Goal: Information Seeking & Learning: Compare options

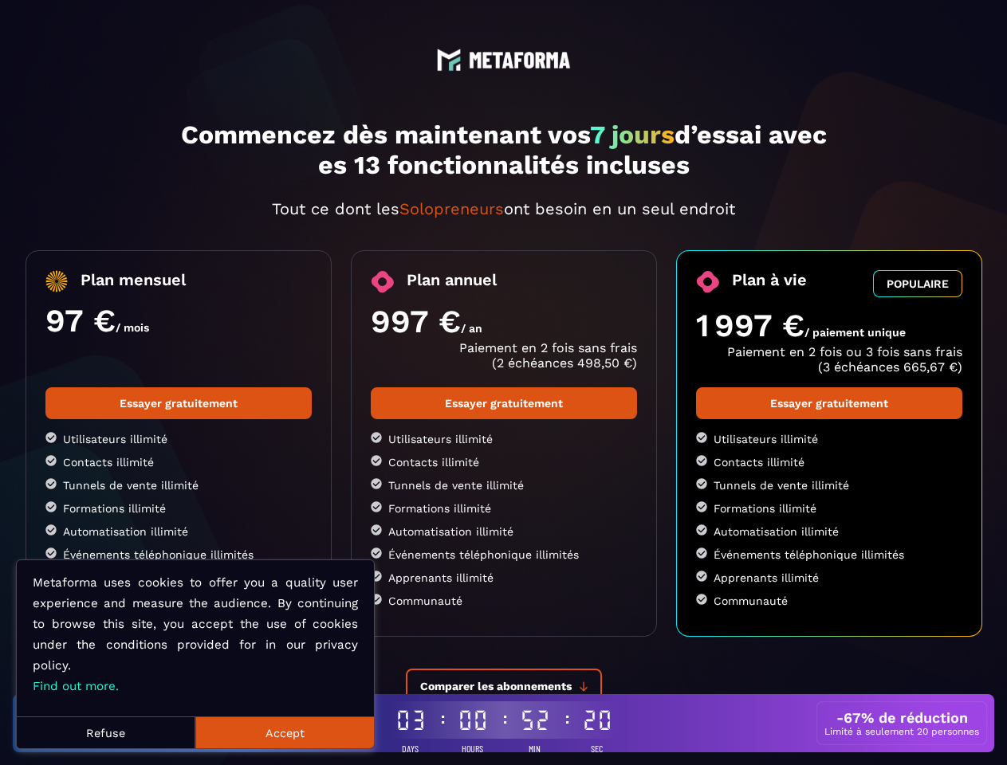
click at [106, 733] on button "Refuse" at bounding box center [106, 733] width 179 height 32
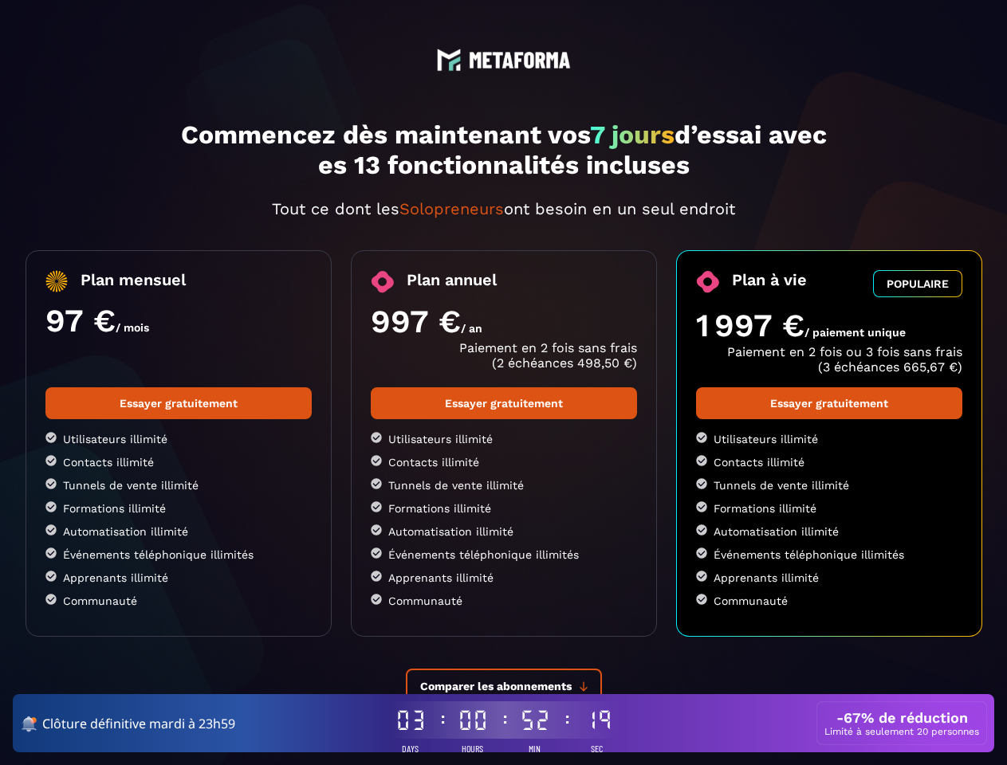
click at [285, 733] on div "Clôture définitive [DATE] à 23h59 03 Days 00 Hours 52 Min 19 Sec -67% de réduct…" at bounding box center [503, 723] width 981 height 58
click at [504, 686] on span "Comparer les abonnements" at bounding box center [495, 686] width 151 height 13
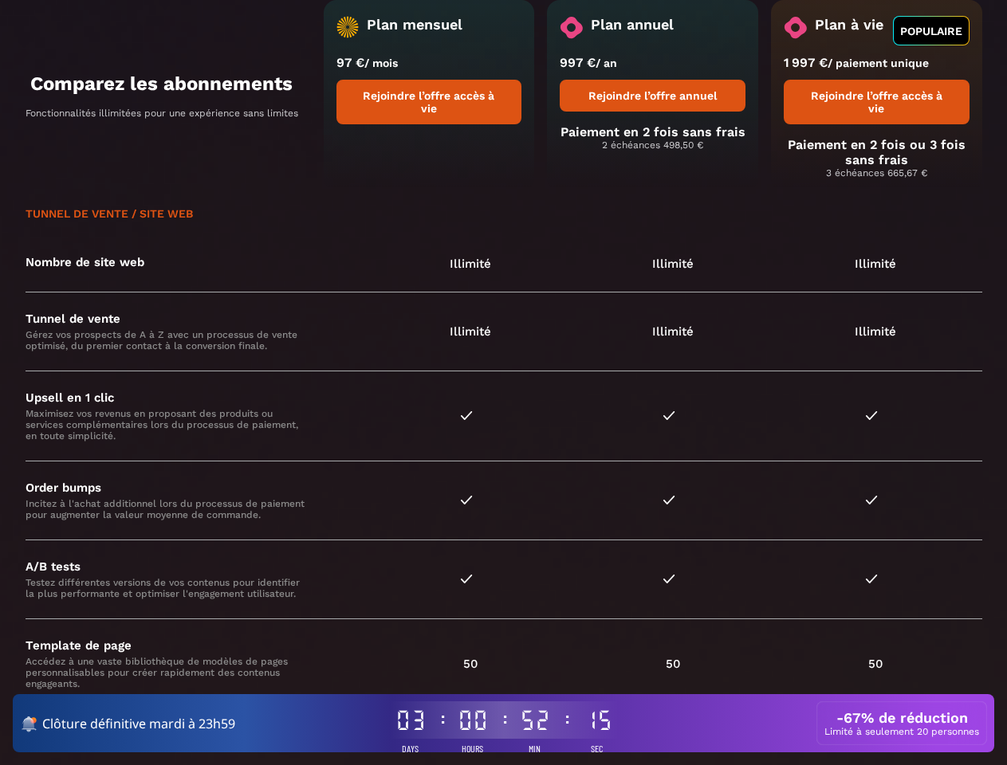
scroll to position [772, 0]
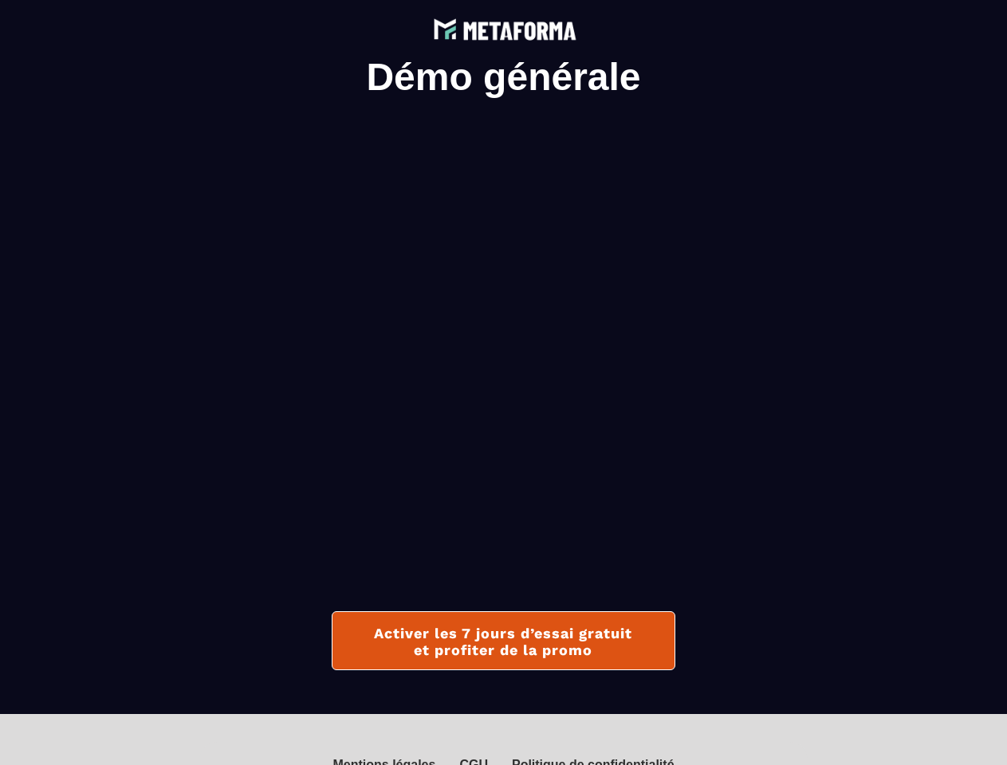
click at [503, 28] on img at bounding box center [503, 28] width 151 height 31
click at [387, 761] on div "Mentions légales" at bounding box center [383, 765] width 103 height 14
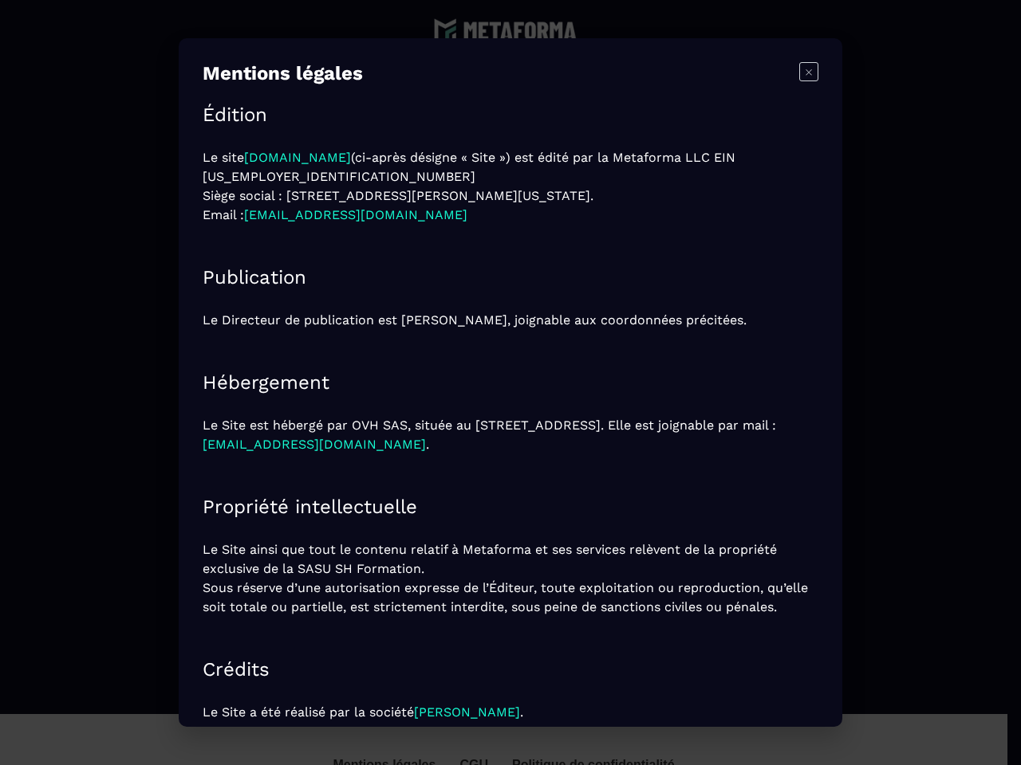
click at [474, 761] on section "Mentions légales × Édition Le site [DOMAIN_NAME] (ci-après désigne « Site ») es…" at bounding box center [510, 382] width 1021 height 765
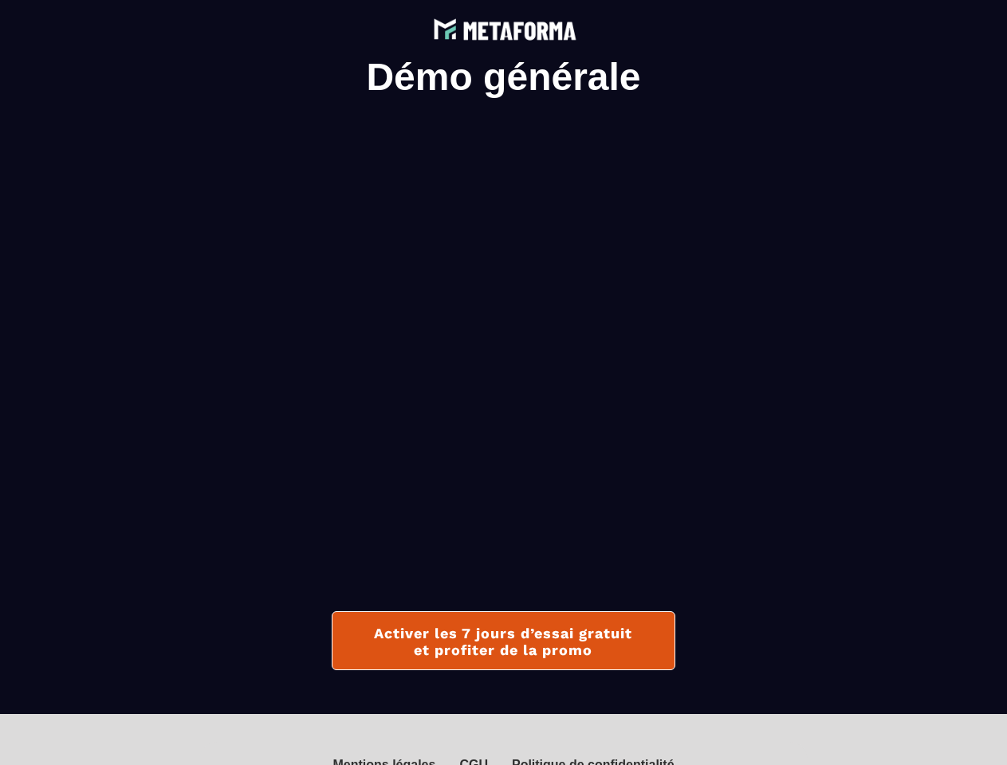
click at [590, 761] on div "Politique de confidentialité" at bounding box center [593, 765] width 163 height 14
click at [503, 28] on img at bounding box center [503, 28] width 151 height 31
click at [387, 761] on div "Mentions légales" at bounding box center [383, 765] width 103 height 14
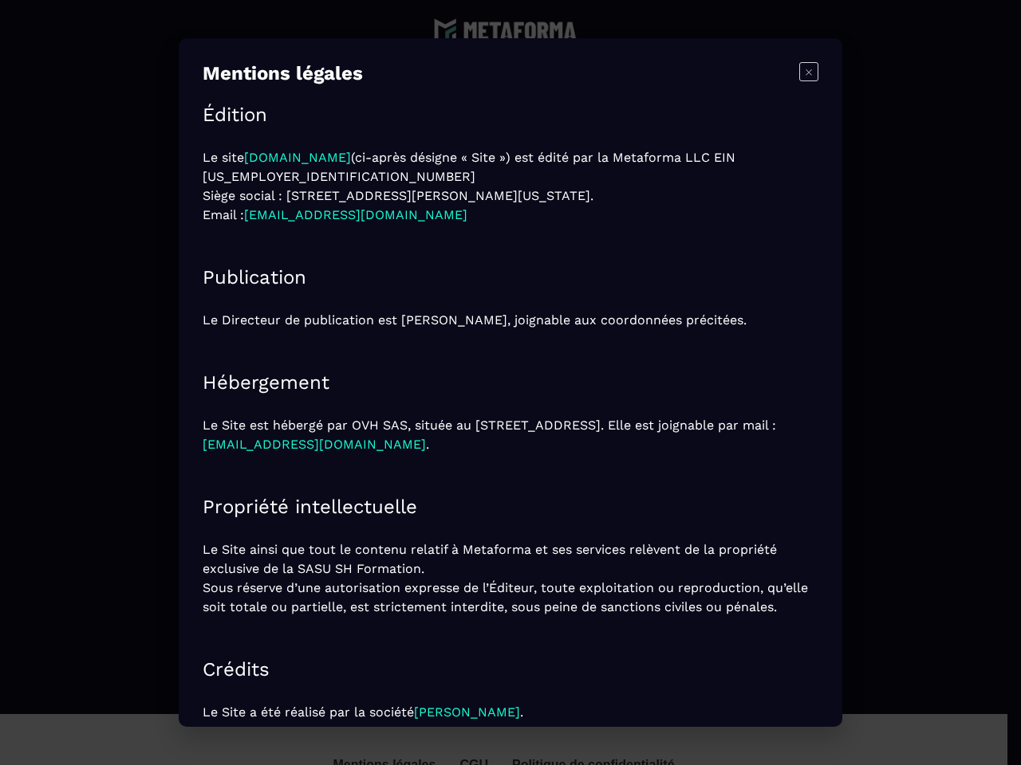
click at [474, 761] on section "Mentions légales × Édition Le site [DOMAIN_NAME] (ci-après désigne « Site ») es…" at bounding box center [510, 382] width 1021 height 765
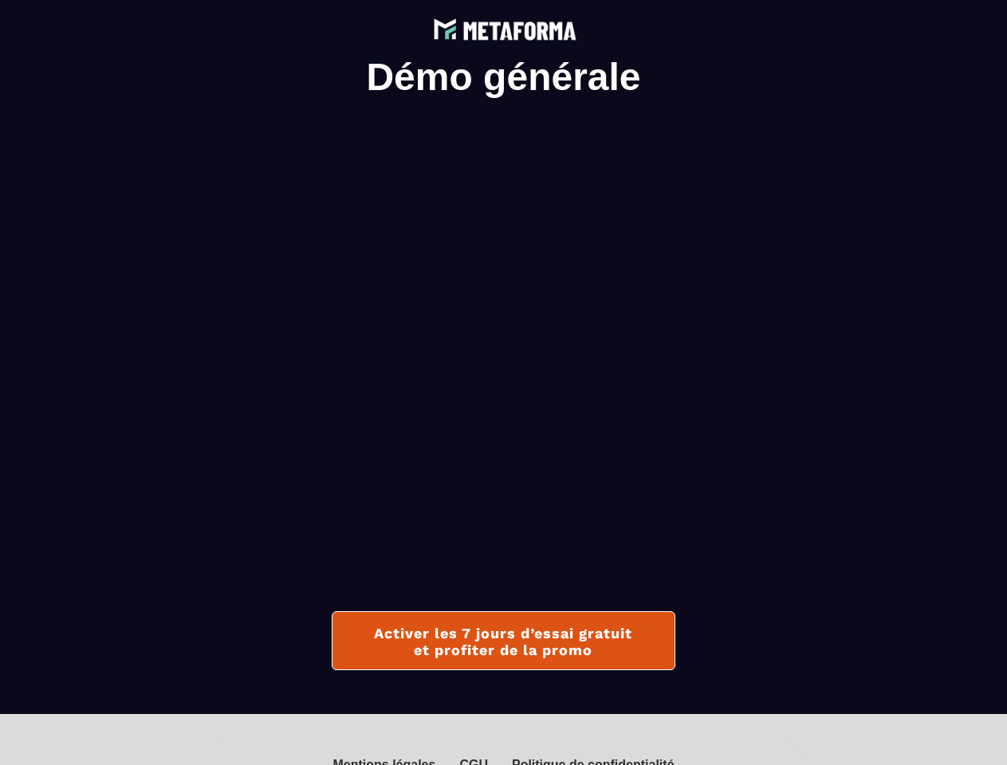
click at [590, 761] on div "Politique de confidentialité" at bounding box center [593, 765] width 163 height 14
